Goal: Transaction & Acquisition: Purchase product/service

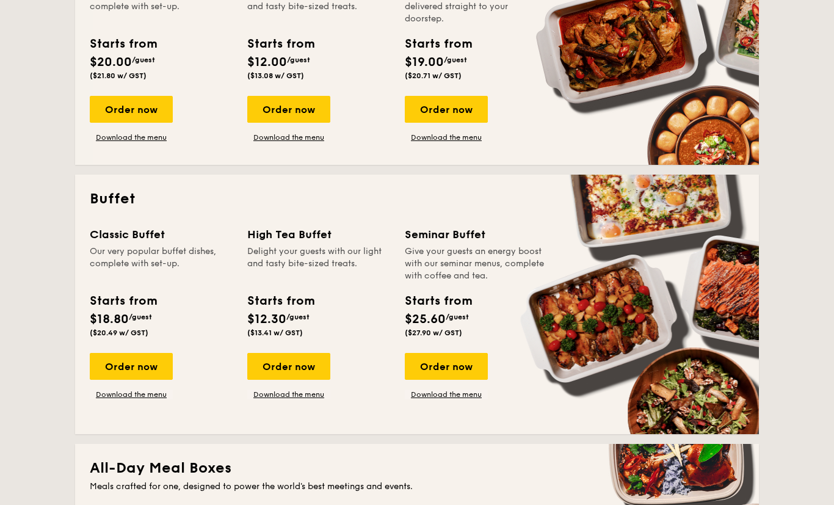
scroll to position [381, 0]
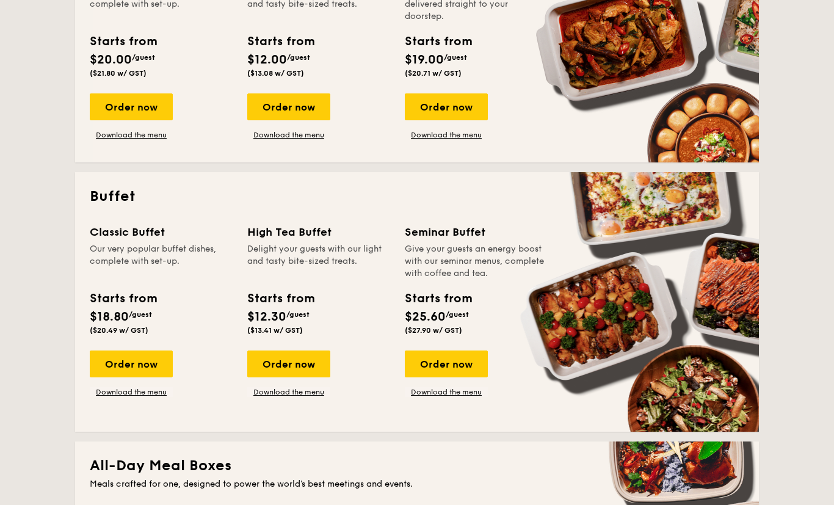
click at [124, 361] on div "Order now" at bounding box center [131, 363] width 83 height 27
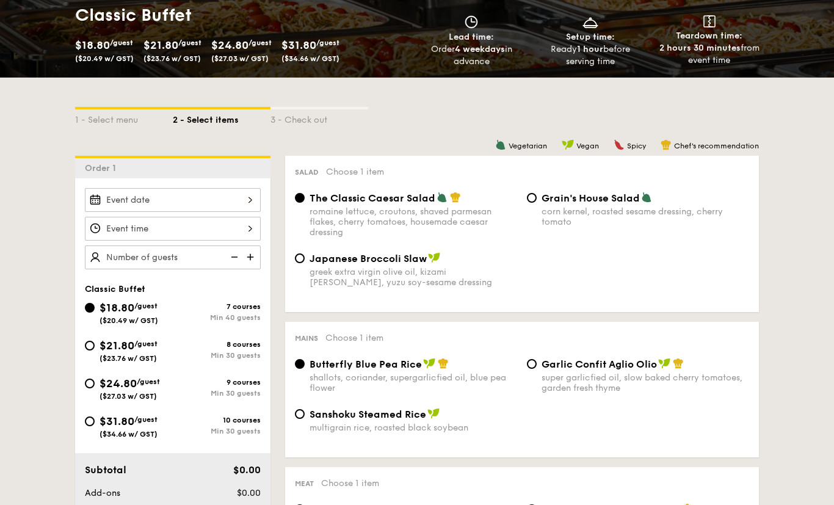
scroll to position [189, 0]
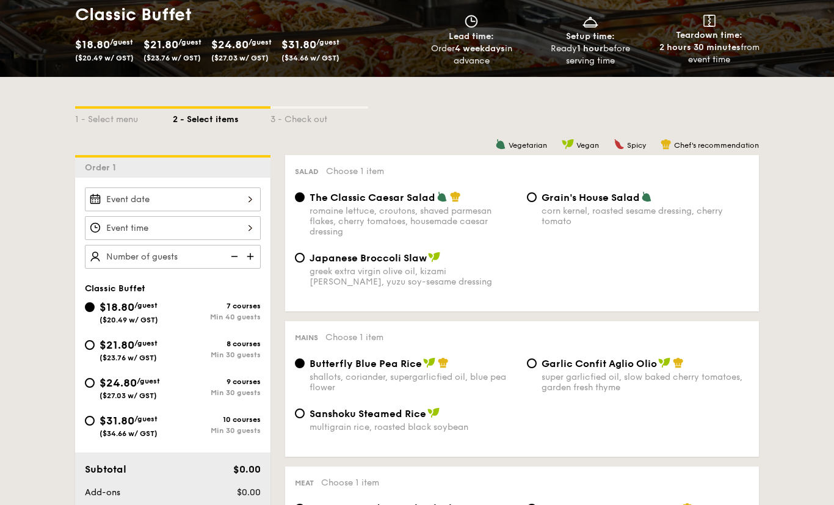
click at [94, 348] on input "$21.80 /guest ($23.76 w/ GST) 8 courses Min 30 guests" at bounding box center [90, 346] width 10 height 10
radio input "true"
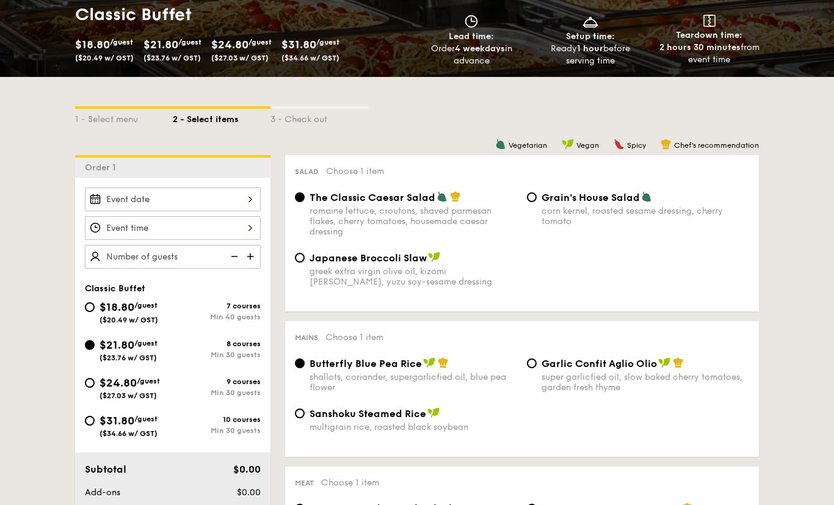
radio input "true"
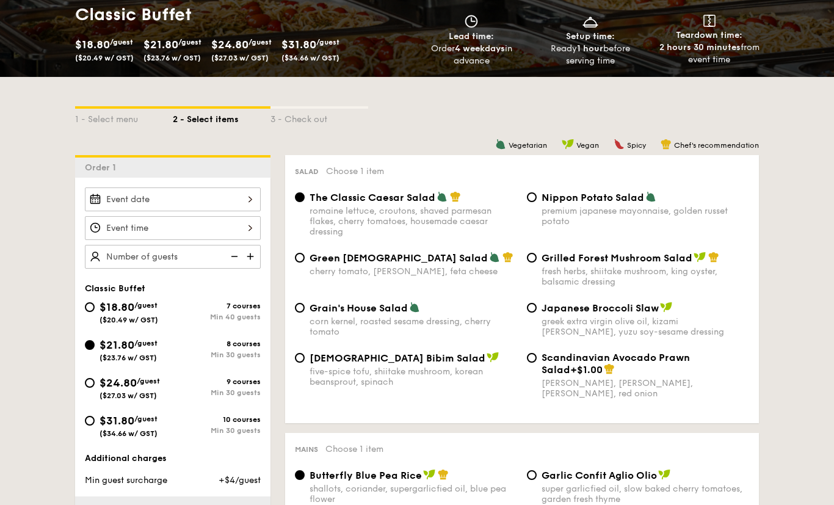
scroll to position [189, 0]
click at [534, 199] on input "Nippon Potato Salad premium japanese mayonnaise, golden russet potato" at bounding box center [532, 197] width 10 height 10
radio input "true"
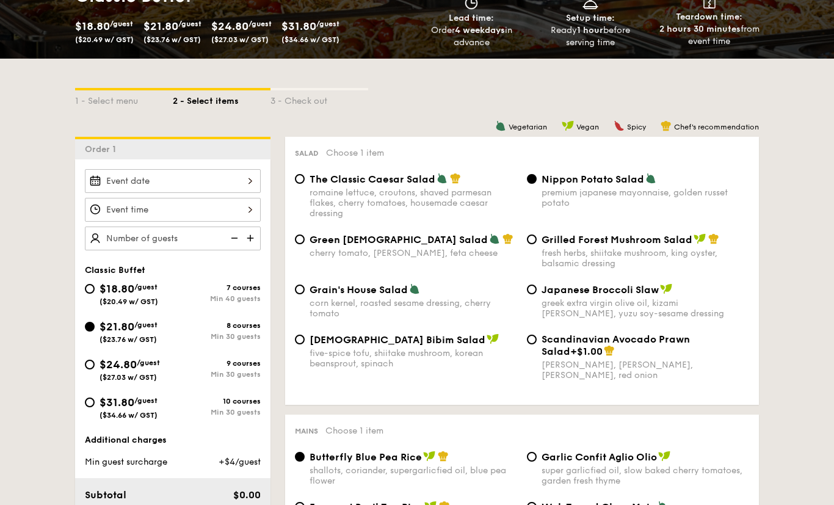
scroll to position [208, 0]
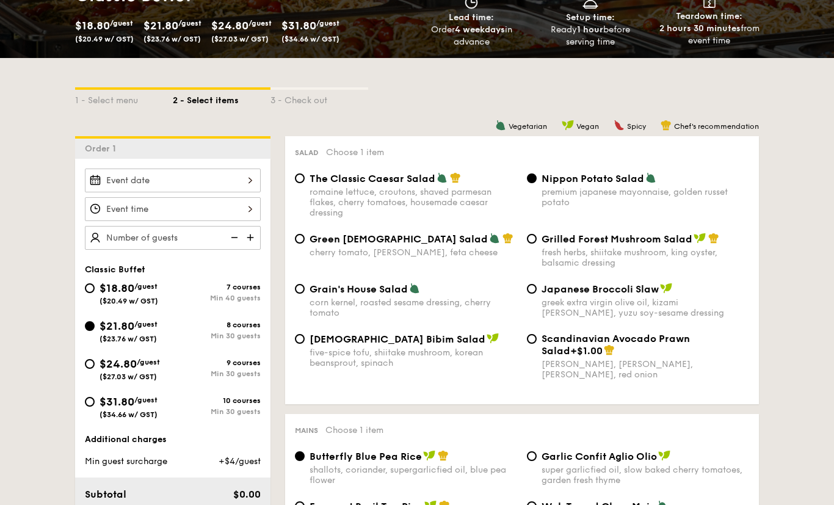
click at [535, 344] on input "Scandinavian Avocado Prawn Salad +$1.00 virgin [PERSON_NAME] dressing, dijon mu…" at bounding box center [532, 339] width 10 height 10
radio input "true"
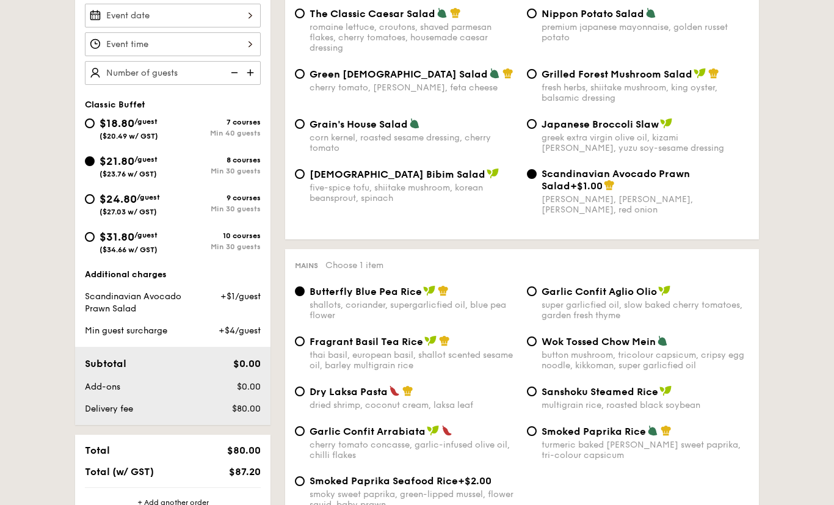
scroll to position [373, 0]
click at [535, 436] on input "Smoked Paprika Rice turmeric baked [PERSON_NAME] sweet paprika, tri-colour caps…" at bounding box center [532, 431] width 10 height 10
radio input "true"
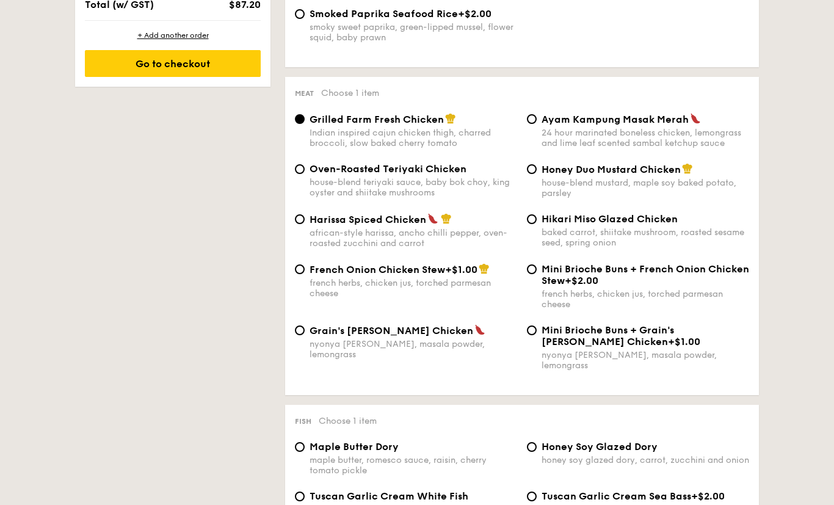
scroll to position [840, 0]
click at [538, 178] on div "Honey Duo Mustard Chicken house-blend mustard, maple soy baked potato, parsley" at bounding box center [638, 180] width 232 height 35
click at [533, 174] on input "Honey Duo Mustard Chicken house-blend mustard, maple soy baked potato, parsley" at bounding box center [532, 169] width 10 height 10
radio input "true"
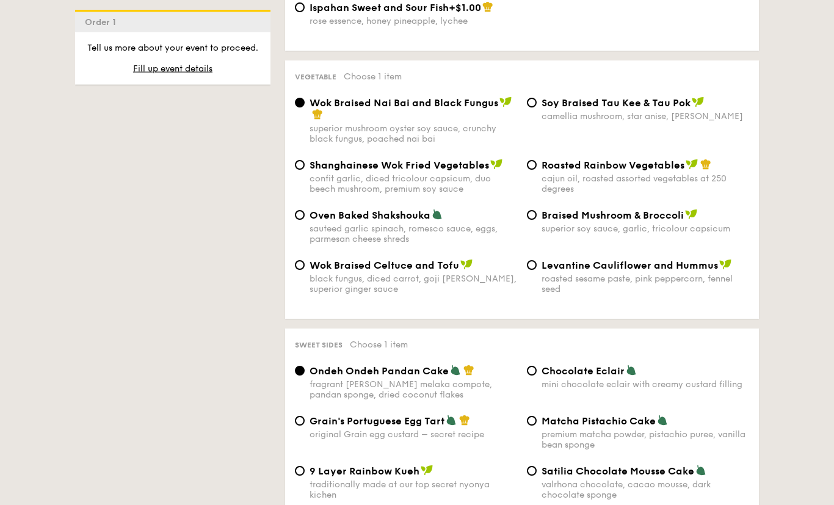
scroll to position [1528, 0]
click at [533, 170] on input "Roasted Rainbow Vegetables cajun oil, roasted assorted vegetables at 250 degrees" at bounding box center [532, 165] width 10 height 10
radio input "true"
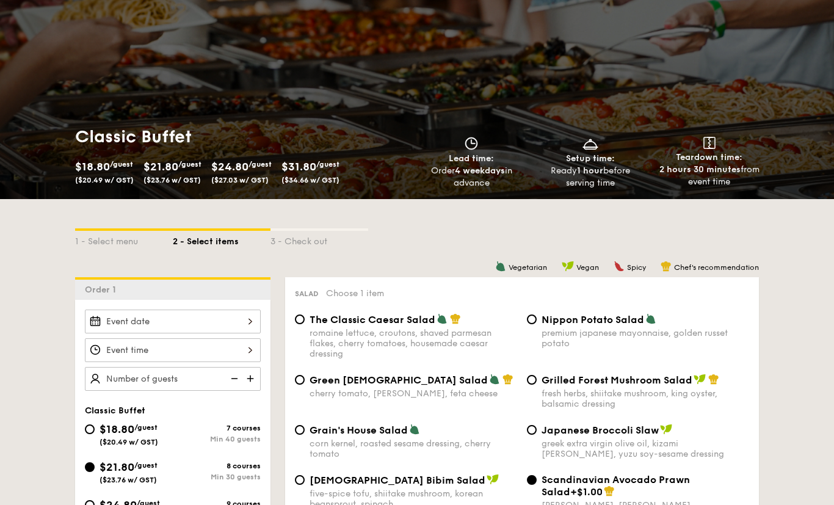
scroll to position [67, 0]
click at [250, 377] on img at bounding box center [251, 378] width 18 height 23
click at [251, 385] on img at bounding box center [251, 378] width 18 height 23
click at [251, 377] on img at bounding box center [251, 378] width 18 height 23
click at [250, 379] on img at bounding box center [251, 378] width 18 height 23
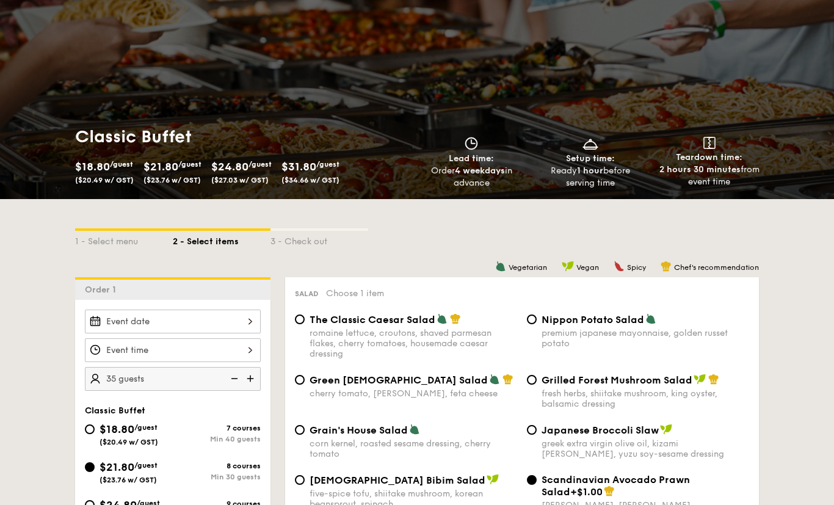
click at [249, 378] on img at bounding box center [251, 378] width 18 height 23
type input "40 guests"
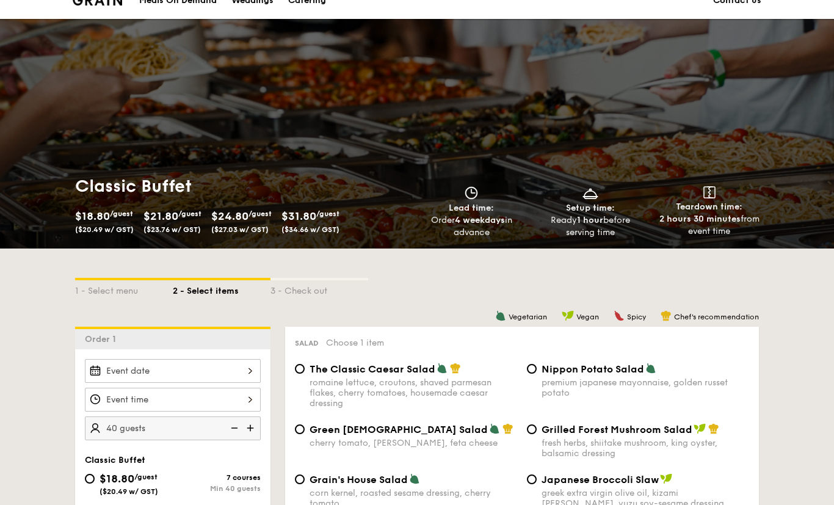
scroll to position [0, 0]
